Goal: Task Accomplishment & Management: Manage account settings

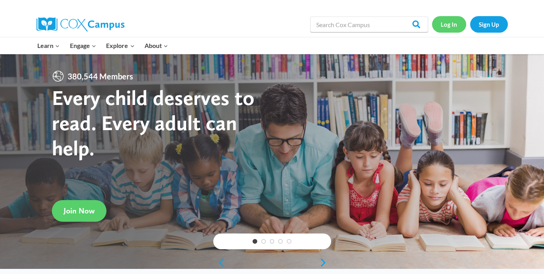
click at [446, 29] on link "Log In" at bounding box center [449, 24] width 34 height 16
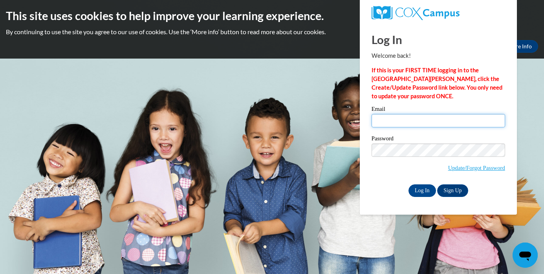
click at [397, 126] on input "Email" at bounding box center [438, 120] width 134 height 13
type input "[EMAIL_ADDRESS][DOMAIN_NAME]"
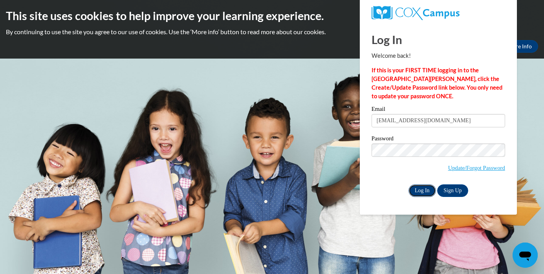
click at [424, 185] on input "Log In" at bounding box center [421, 190] width 27 height 13
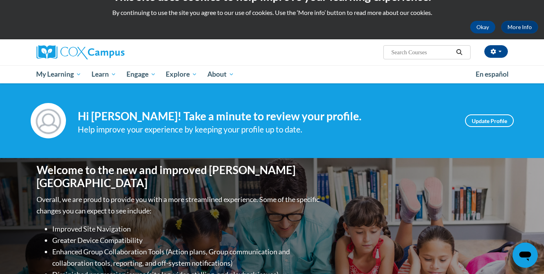
scroll to position [9, 0]
